Goal: Task Accomplishment & Management: Use online tool/utility

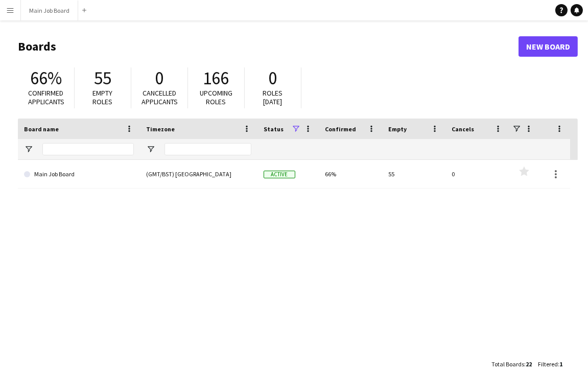
click at [14, 16] on button "Menu" at bounding box center [10, 10] width 20 height 20
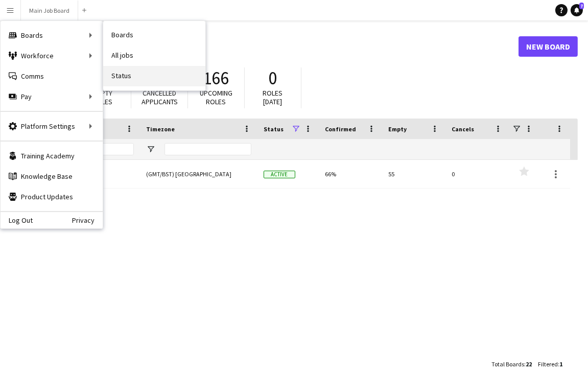
click at [136, 74] on link "Status" at bounding box center [154, 76] width 102 height 20
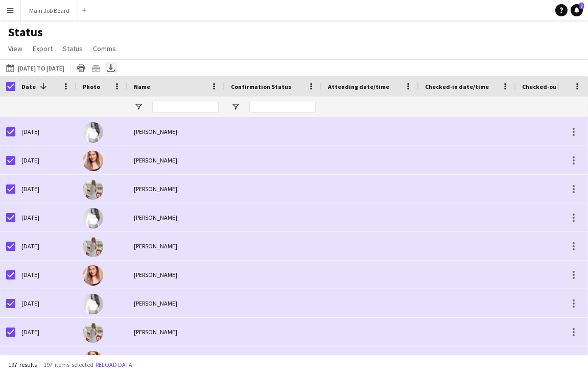
click at [117, 63] on div "Export XLSX" at bounding box center [111, 68] width 12 height 12
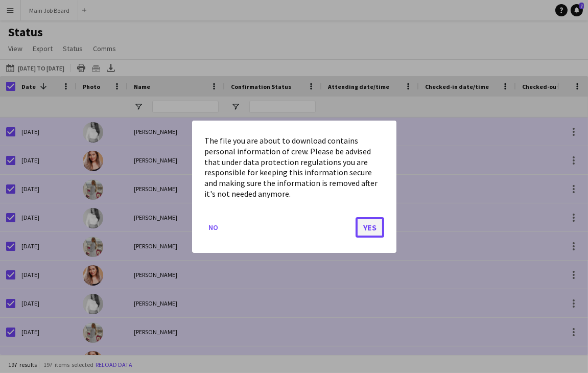
click at [370, 225] on button "Yes" at bounding box center [370, 227] width 29 height 20
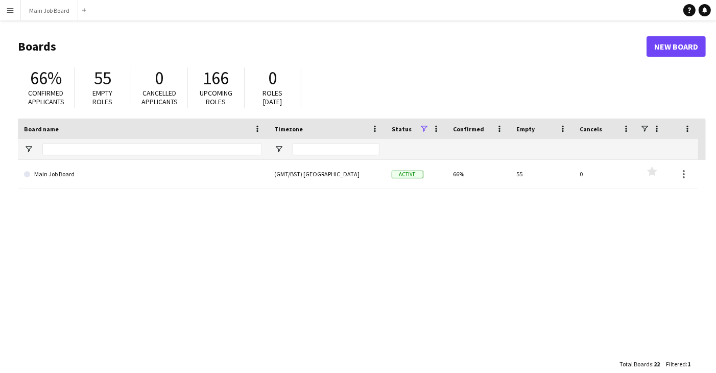
click at [4, 9] on button "Menu" at bounding box center [10, 10] width 20 height 20
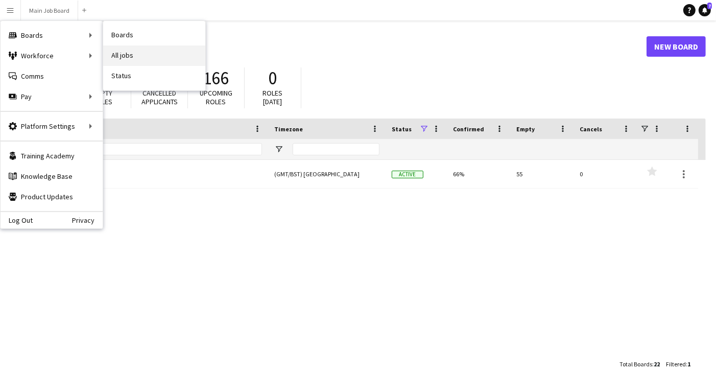
click at [159, 53] on link "All jobs" at bounding box center [154, 55] width 102 height 20
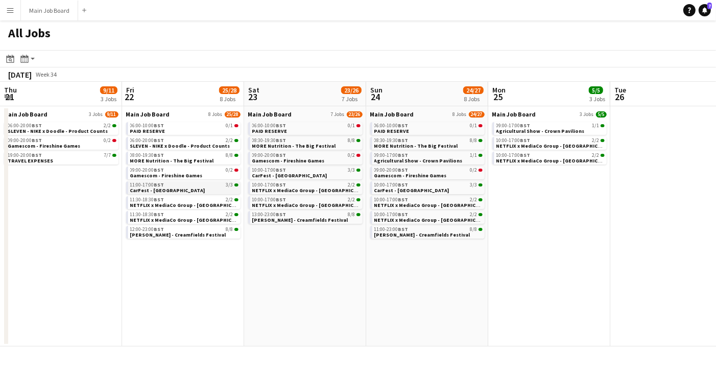
scroll to position [0, 381]
